Goal: Find specific page/section: Find specific page/section

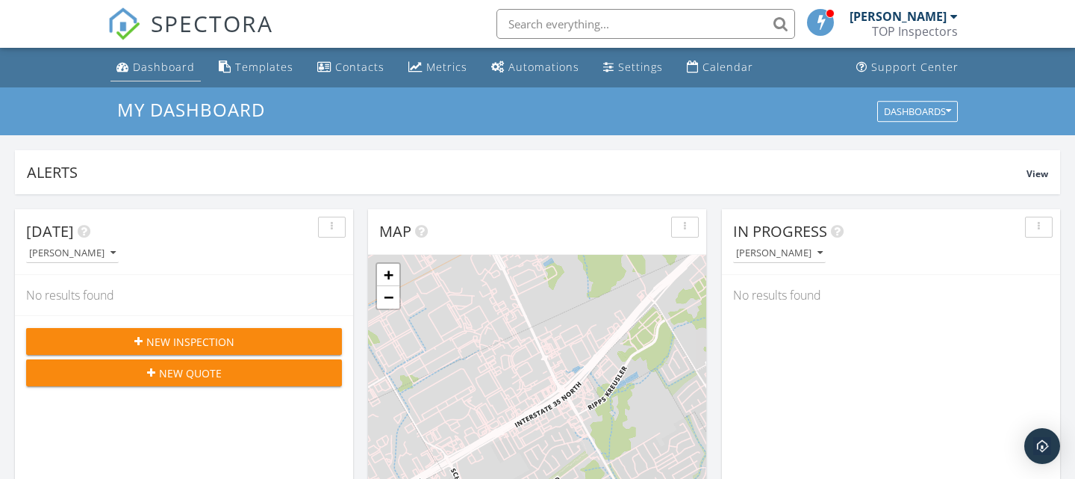
click at [158, 69] on div "Dashboard" at bounding box center [164, 67] width 62 height 14
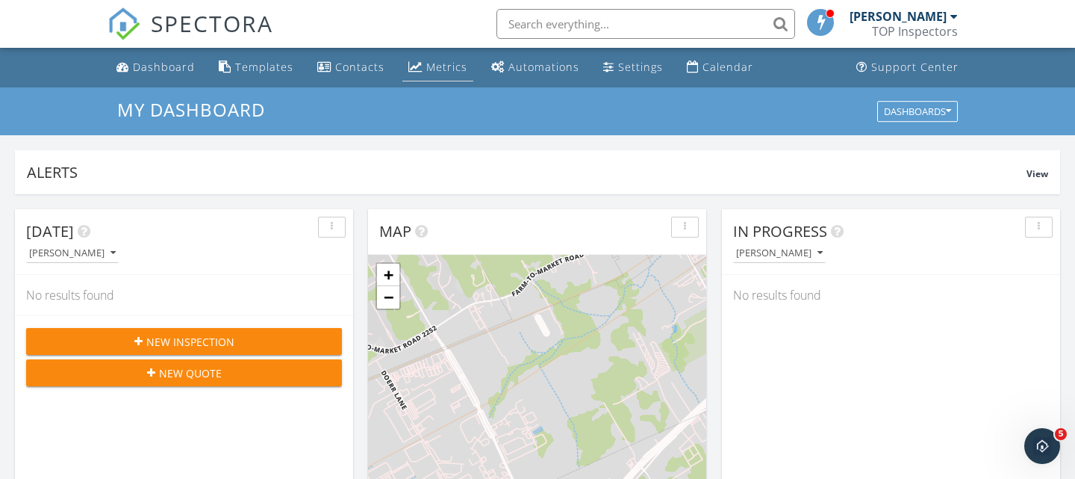
click at [429, 62] on div "Metrics" at bounding box center [446, 67] width 41 height 14
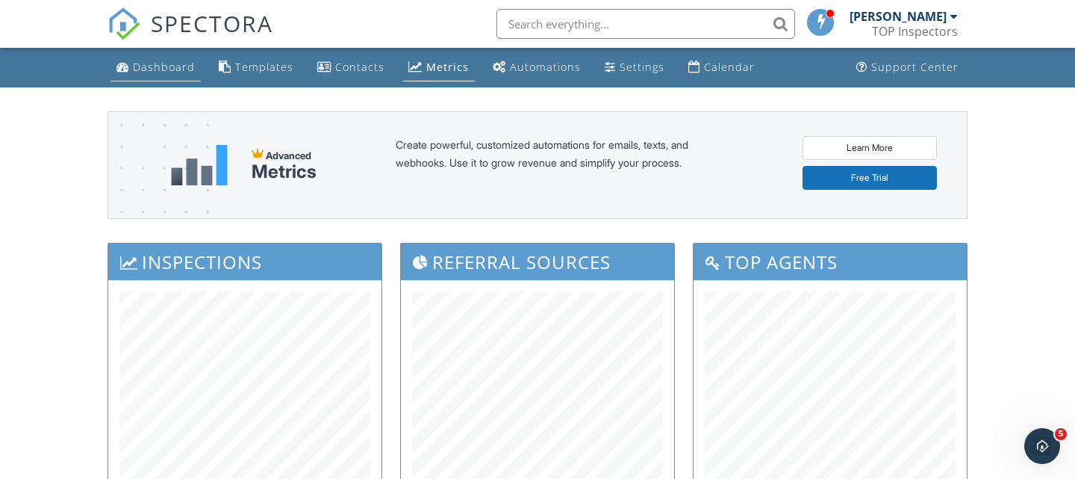
click at [161, 73] on div "Dashboard" at bounding box center [164, 67] width 62 height 14
